Goal: Task Accomplishment & Management: Manage account settings

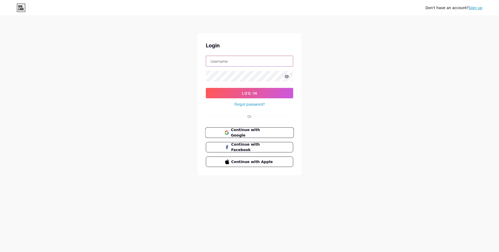
type input "[EMAIL_ADDRESS][DOMAIN_NAME]"
click at [258, 136] on button "Continue with Google" at bounding box center [249, 132] width 89 height 11
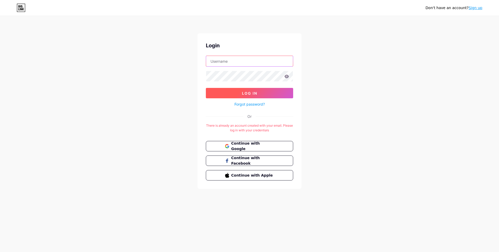
type input "[EMAIL_ADDRESS][DOMAIN_NAME]"
click at [250, 95] on span "Log In" at bounding box center [249, 93] width 15 height 4
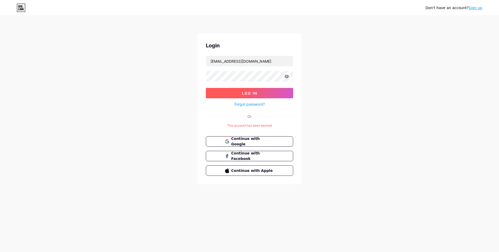
click at [257, 94] on button "Log In" at bounding box center [249, 93] width 87 height 10
click at [260, 94] on button "Log In" at bounding box center [249, 93] width 87 height 10
click at [342, 143] on div "Don't have an account? Sign up Login [EMAIL_ADDRESS][DOMAIN_NAME] Log In Forgot…" at bounding box center [249, 100] width 499 height 200
